Goal: Obtain resource: Obtain resource

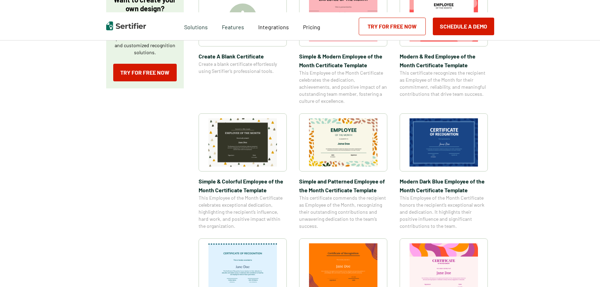
scroll to position [176, 0]
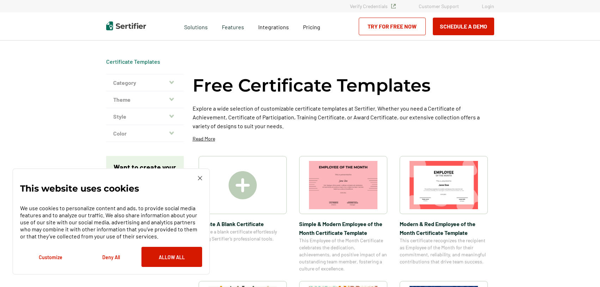
click at [116, 260] on button "Deny All" at bounding box center [111, 257] width 61 height 20
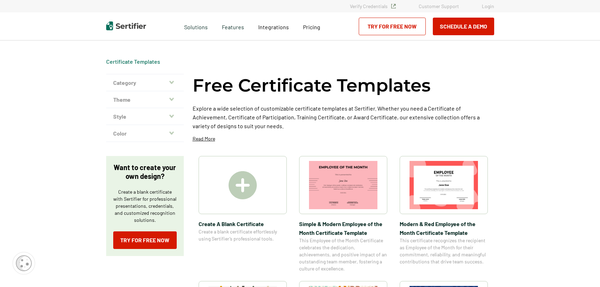
click at [160, 86] on button "Category" at bounding box center [145, 82] width 78 height 17
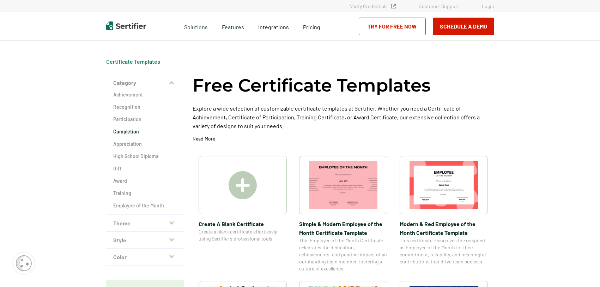
click at [131, 129] on h2 "Completion" at bounding box center [144, 131] width 63 height 7
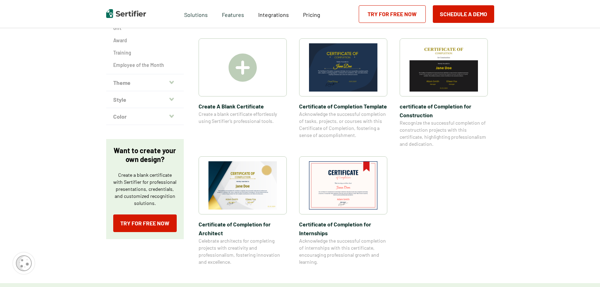
scroll to position [141, 0]
drag, startPoint x: 458, startPoint y: 154, endPoint x: 462, endPoint y: 184, distance: 30.7
click at [458, 157] on div "Create A Blank Certificate Create a blank certificate effortlessly using Sertif…" at bounding box center [342, 151] width 301 height 227
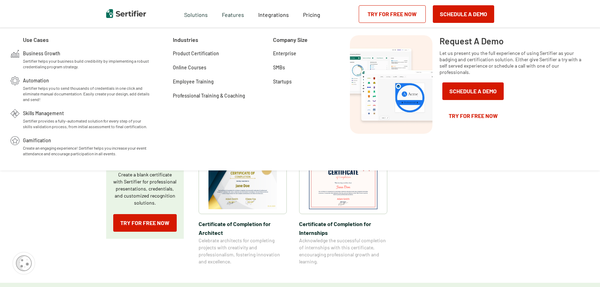
click at [264, 197] on img at bounding box center [242, 185] width 68 height 48
